Goal: Task Accomplishment & Management: Use online tool/utility

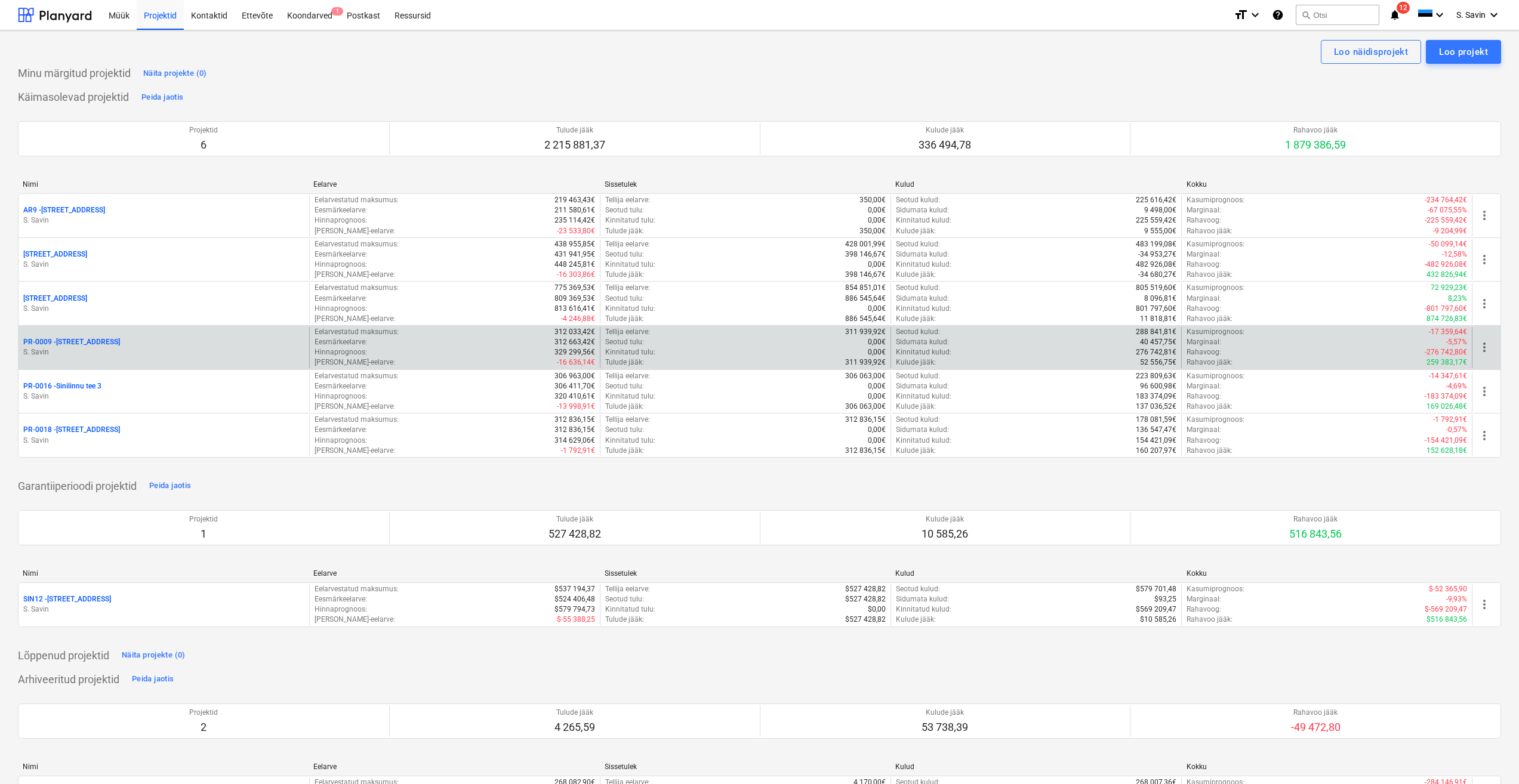
click at [82, 345] on p "PR-0009 - Pohla tee 4" at bounding box center [71, 342] width 97 height 10
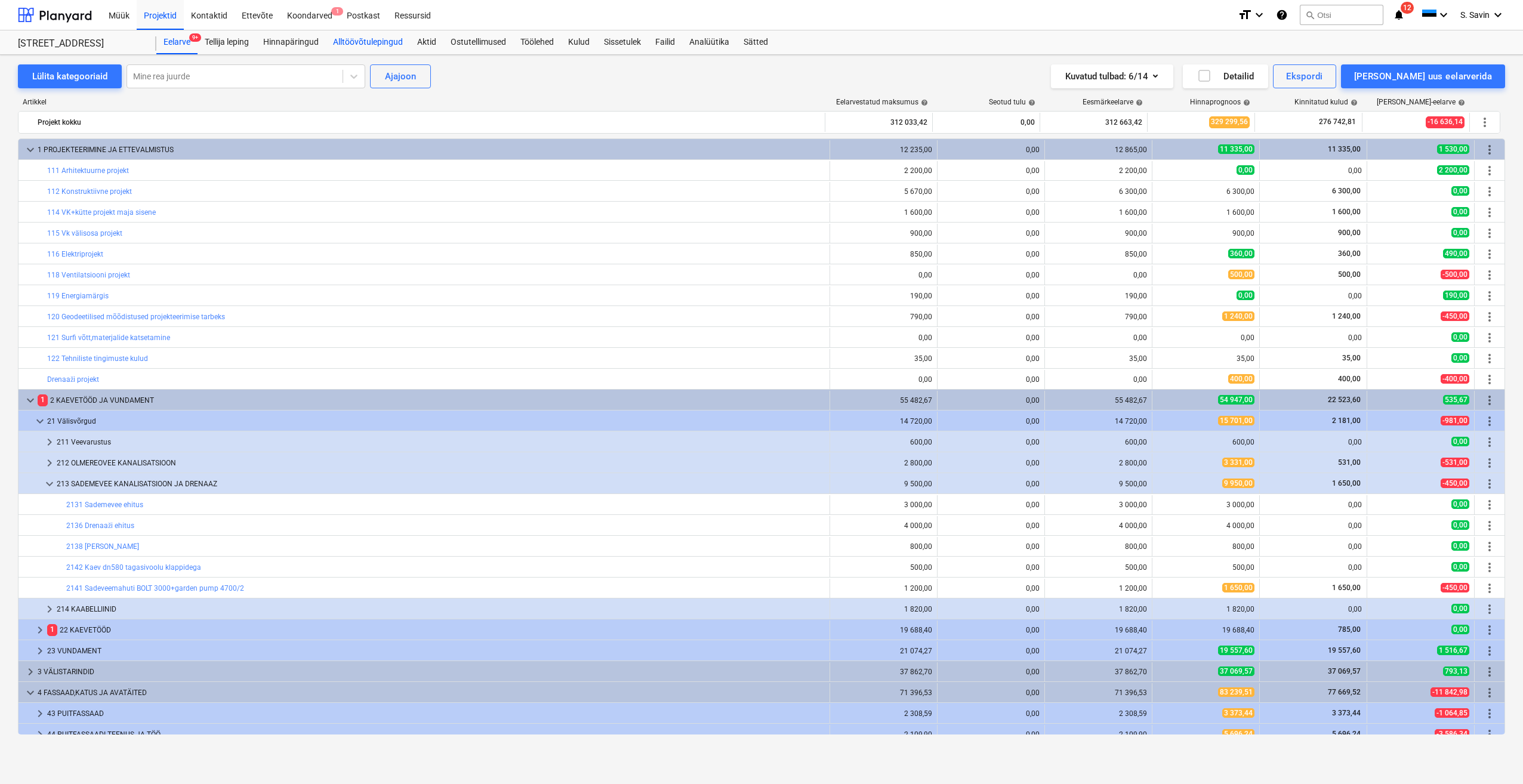
click at [367, 44] on div "Alltöövõtulepingud" at bounding box center [368, 42] width 84 height 24
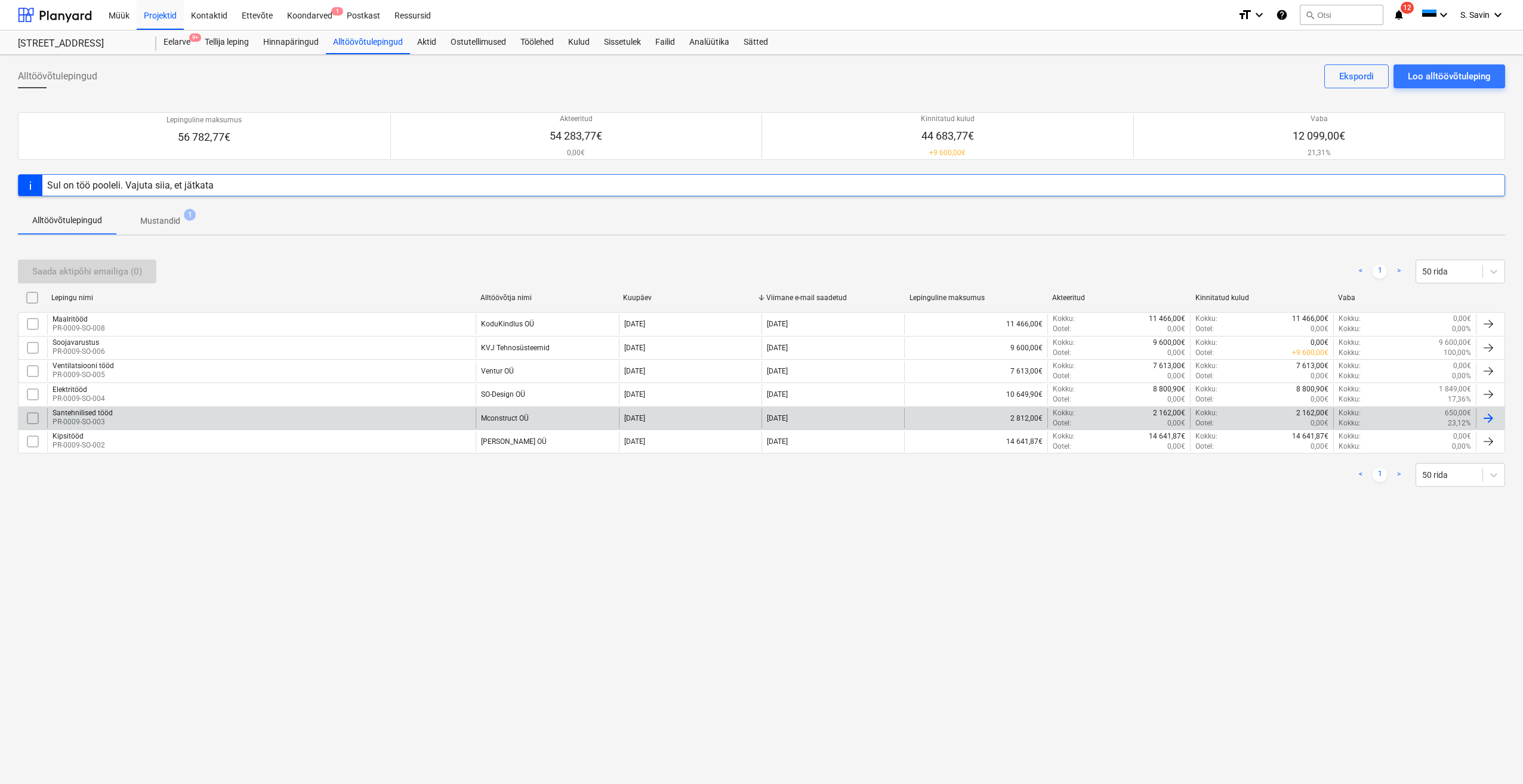
click at [265, 412] on div "Santehnilised tööd PR-0009-SO-003" at bounding box center [262, 418] width 429 height 20
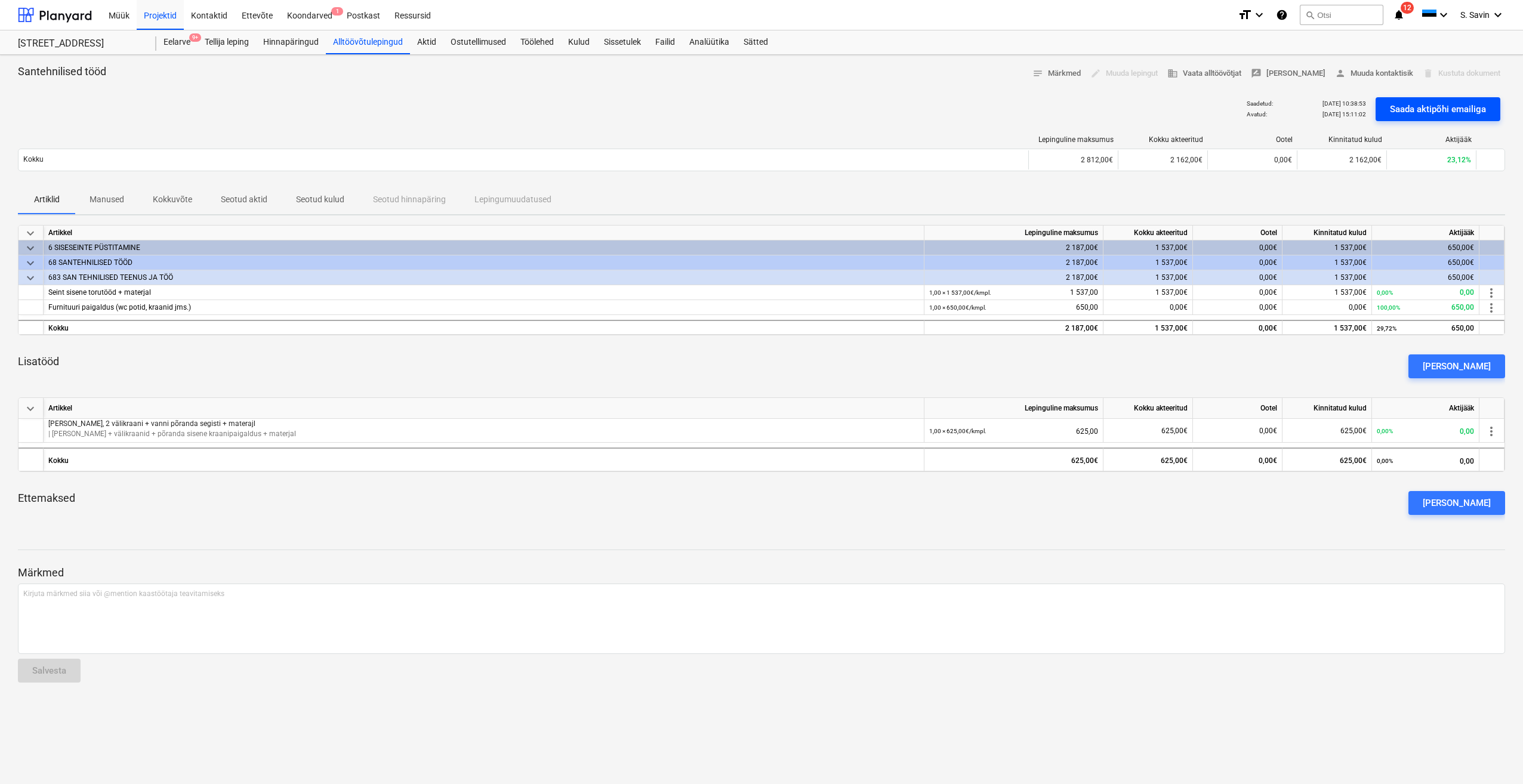
click at [1425, 102] on div "Saada aktipõhi emailiga" at bounding box center [1438, 109] width 96 height 16
click at [176, 47] on div "Eelarve 9+" at bounding box center [177, 42] width 41 height 24
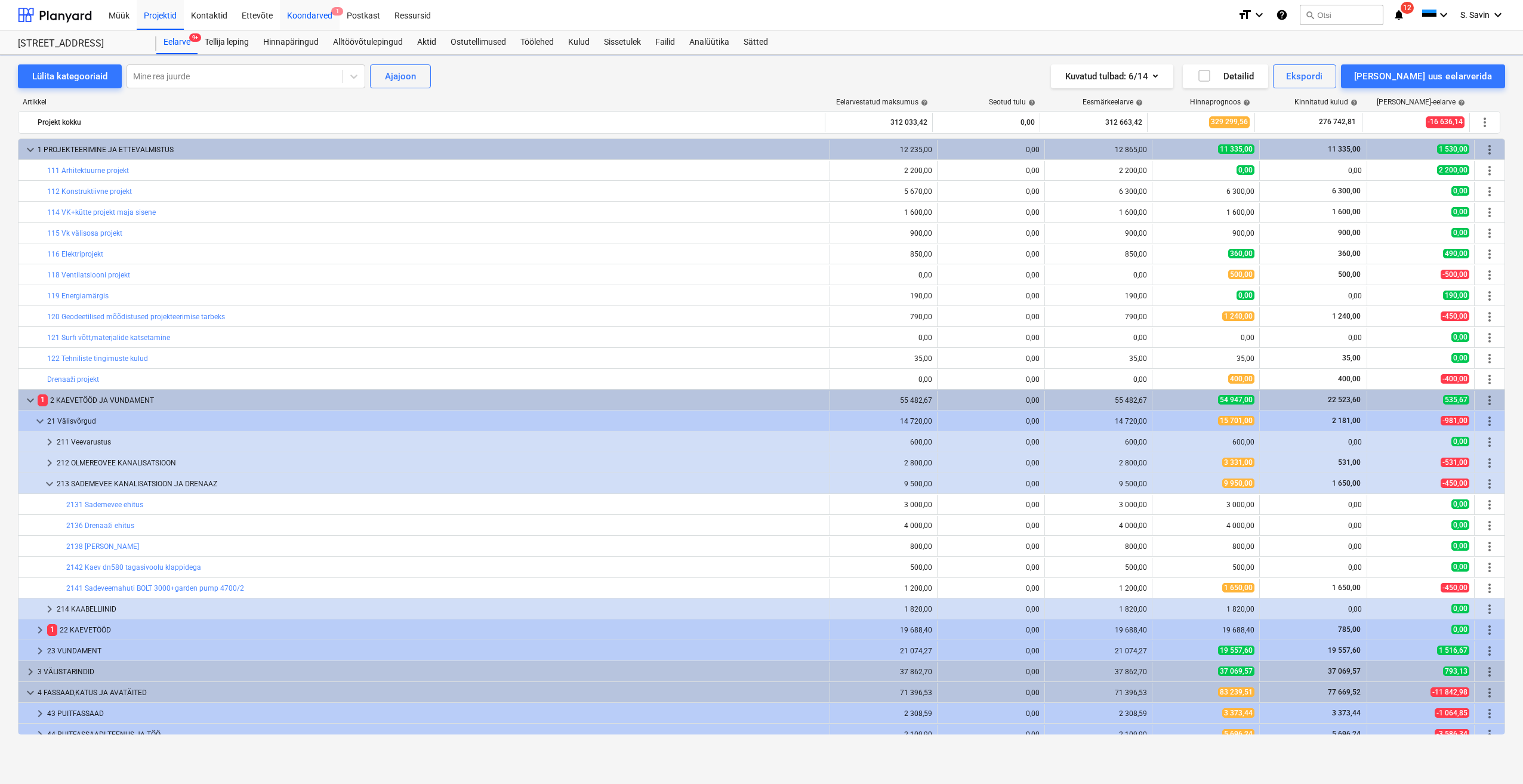
click at [321, 7] on div "Koondarved 1" at bounding box center [310, 14] width 60 height 31
